Goal: Find specific page/section: Find specific page/section

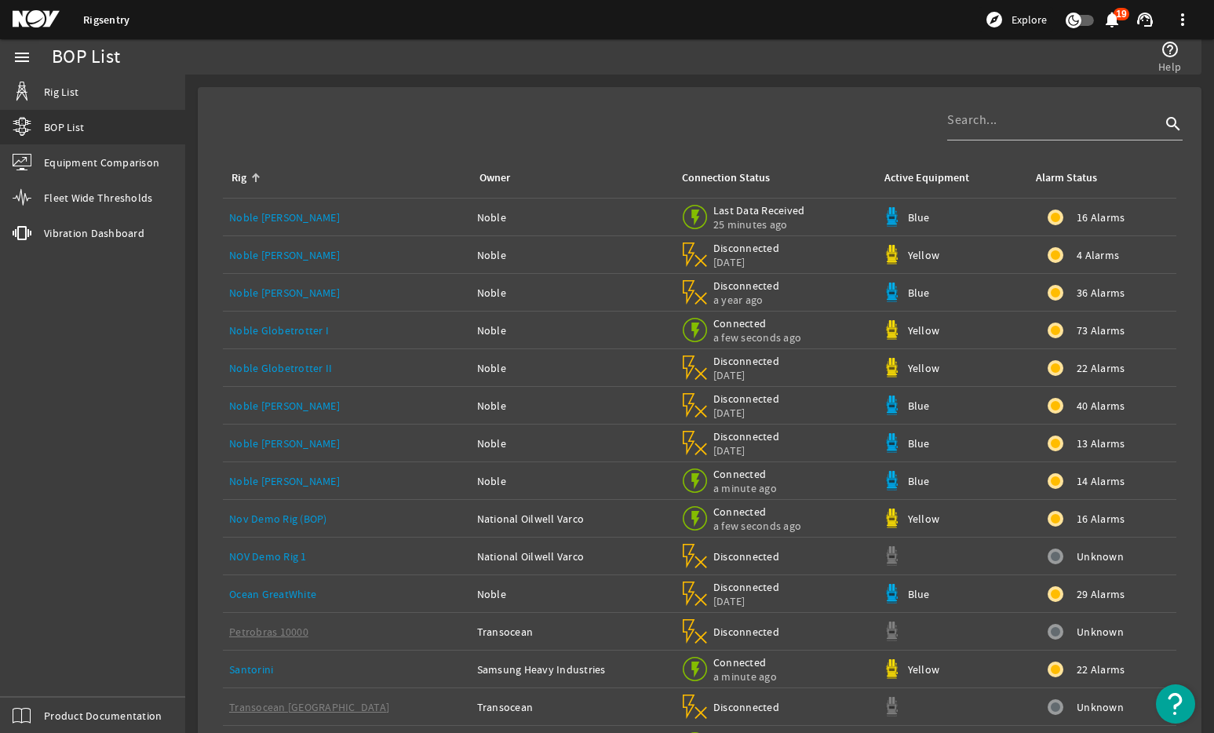
scroll to position [26, 0]
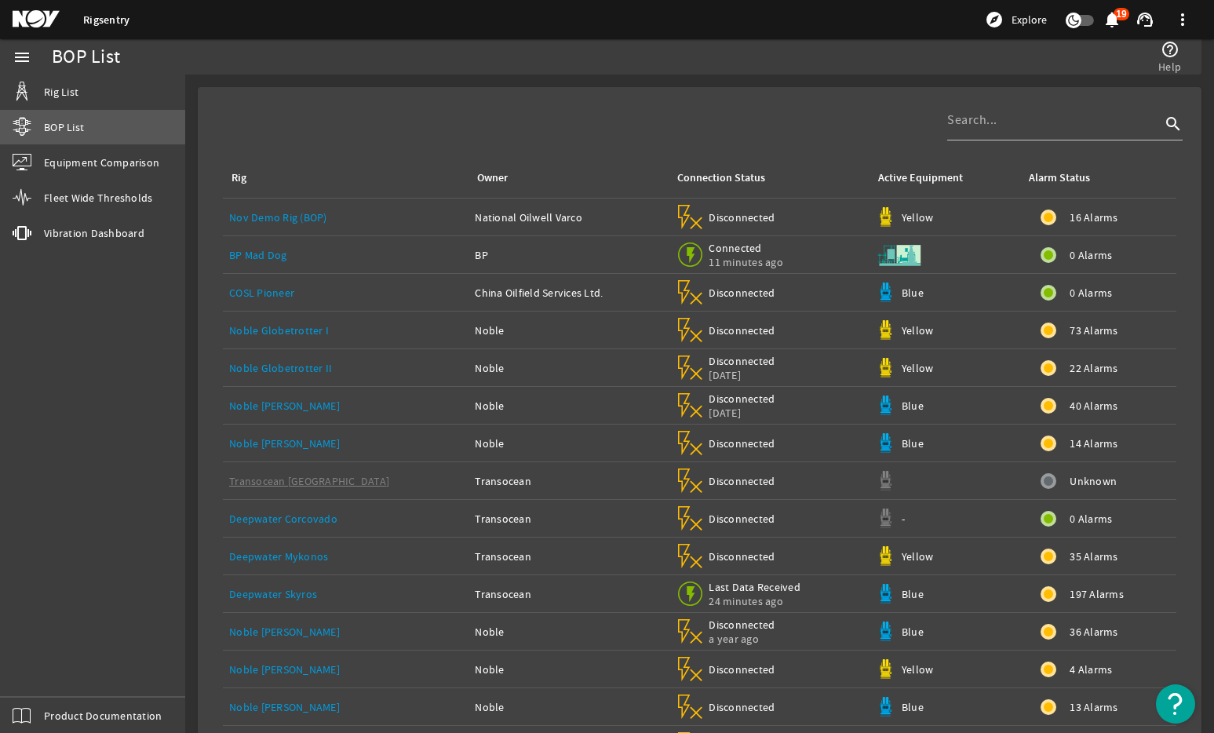
click at [57, 126] on span "BOP List" at bounding box center [64, 127] width 40 height 16
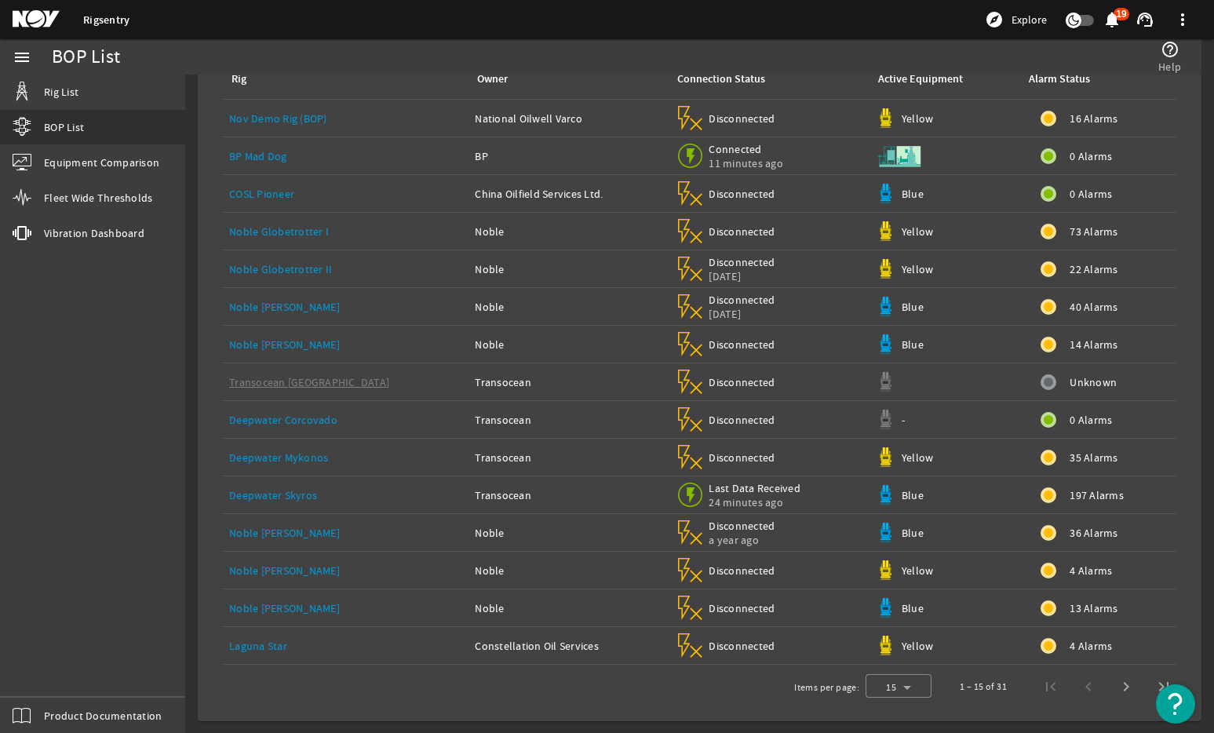
scroll to position [100, 0]
click at [1110, 693] on span "Next page" at bounding box center [1126, 686] width 38 height 38
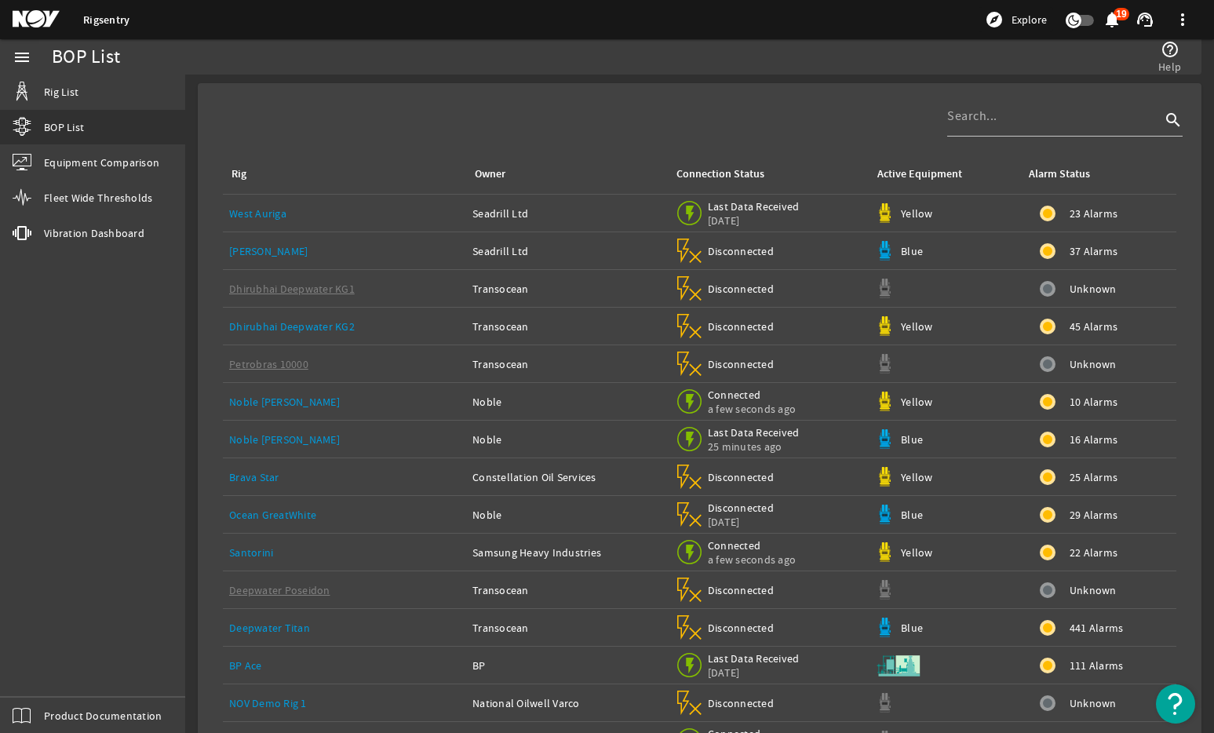
scroll to position [0, 0]
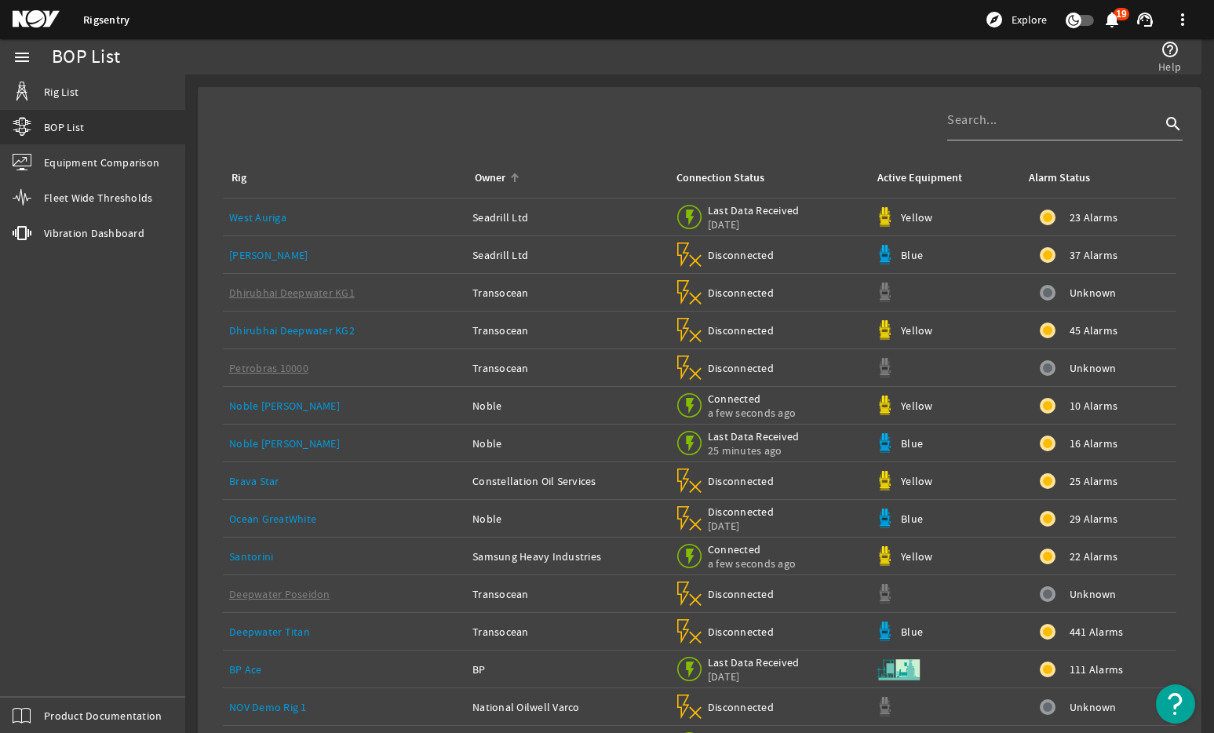
click at [497, 185] on div "Owner" at bounding box center [490, 177] width 31 height 17
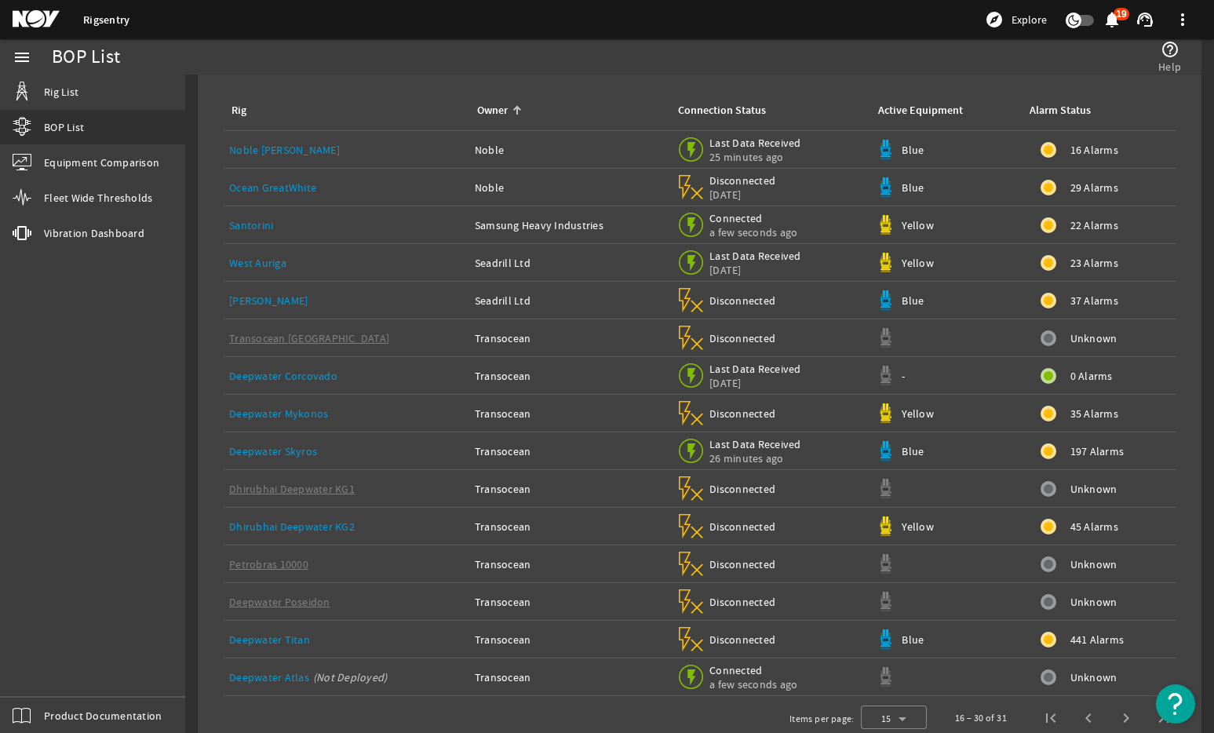
scroll to position [100, 0]
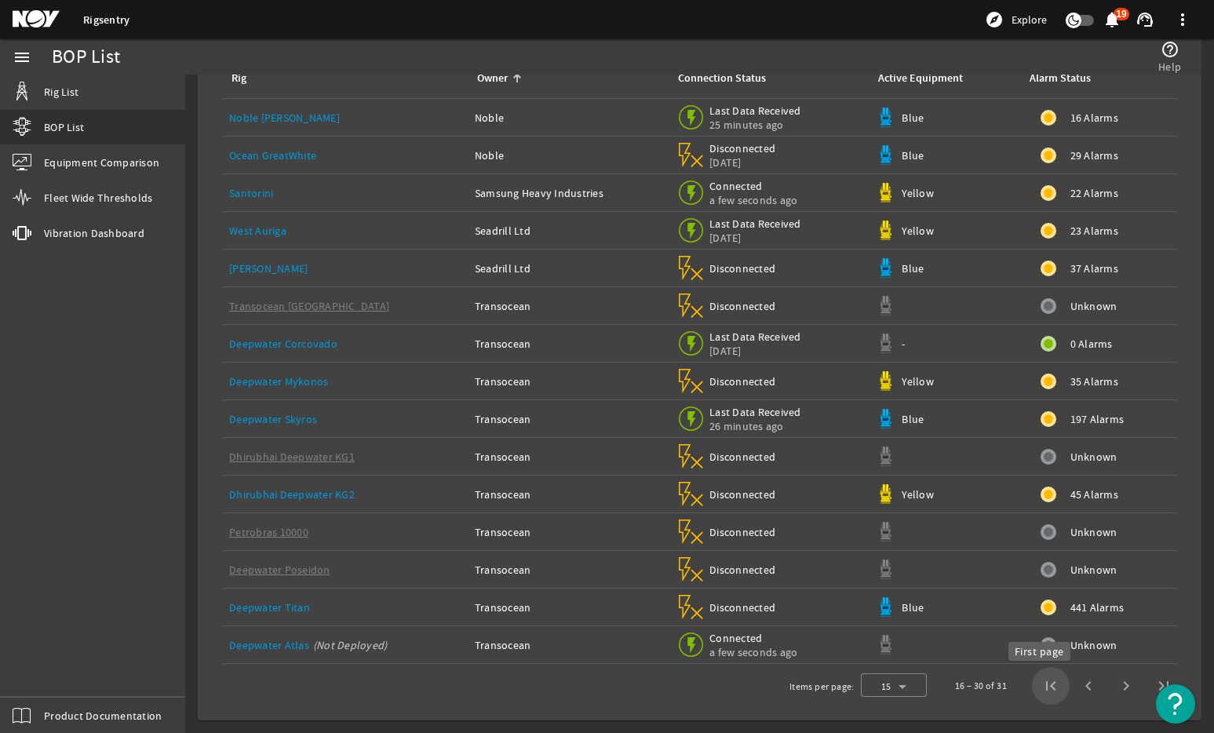
click at [1041, 689] on span "First page" at bounding box center [1051, 686] width 38 height 38
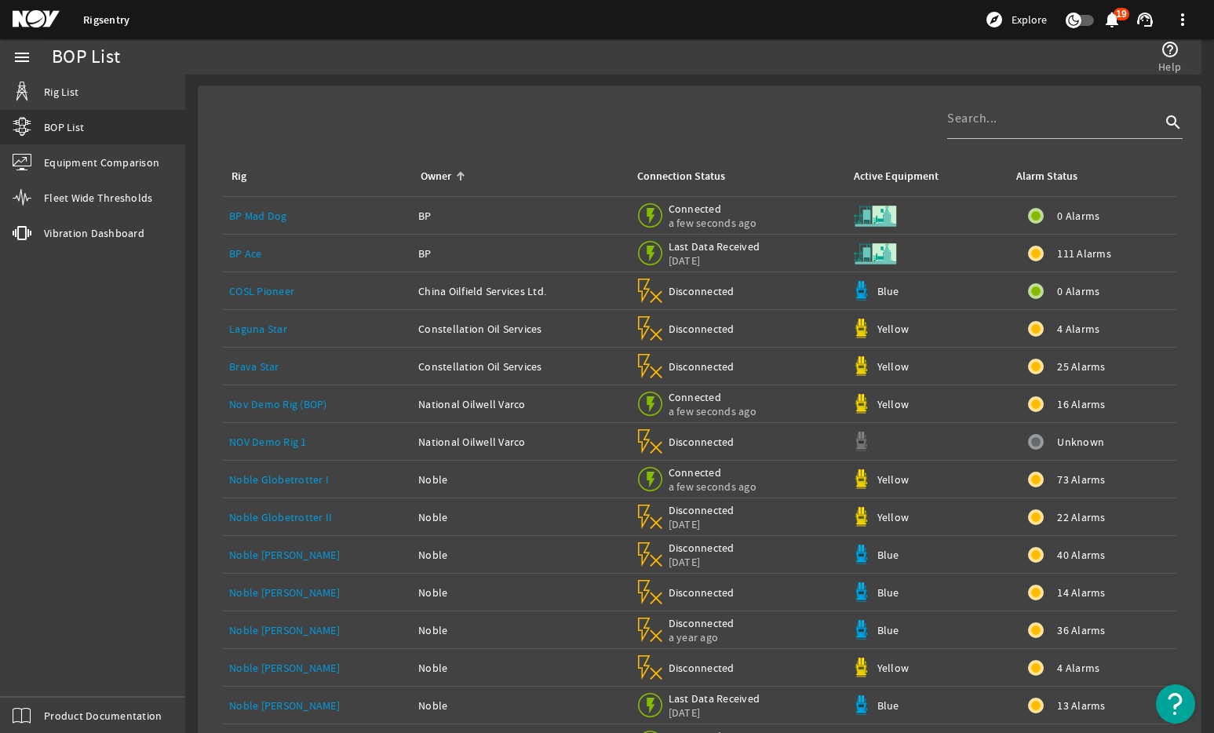
scroll to position [0, 0]
click at [693, 180] on div "Connection Status" at bounding box center [681, 177] width 88 height 17
click at [673, 174] on div "Connection Status" at bounding box center [681, 177] width 88 height 17
